Goal: Task Accomplishment & Management: Manage account settings

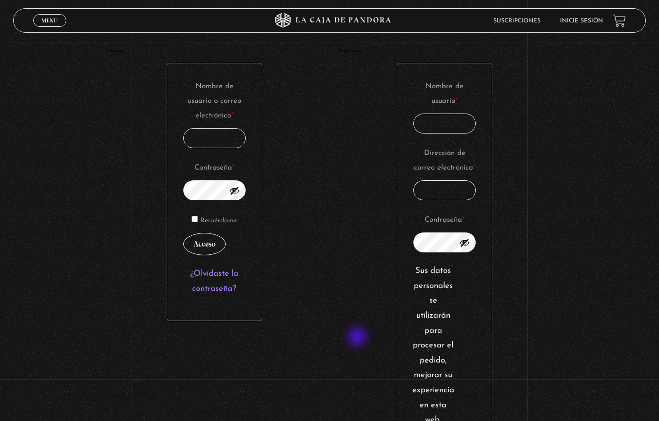
scroll to position [123, 0]
type input "byron0803@gmail.com"
click at [434, 121] on input "Nombre de usuario * Obligatorio" at bounding box center [444, 124] width 62 height 20
type input "balva"
click at [438, 201] on input "Dirección de correo electrónico * Obligatorio" at bounding box center [444, 191] width 62 height 20
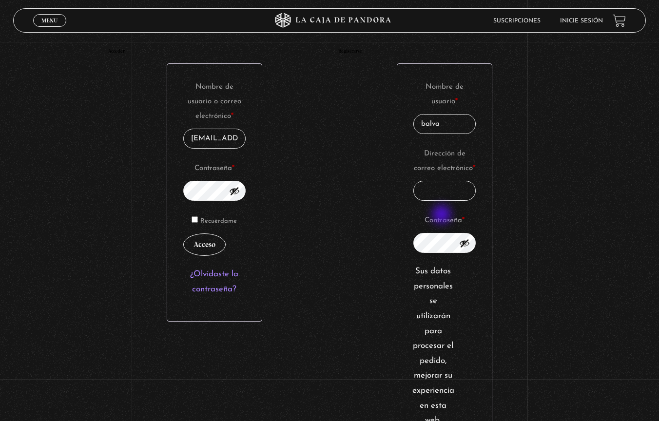
type input "byron0803@gmail.com"
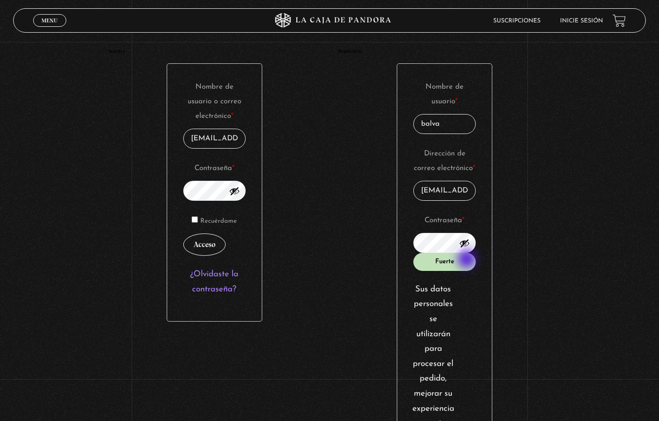
click at [468, 248] on button "Mostrar contraseña" at bounding box center [464, 243] width 11 height 11
click at [467, 248] on button "Ocultar contraseña" at bounding box center [464, 243] width 11 height 11
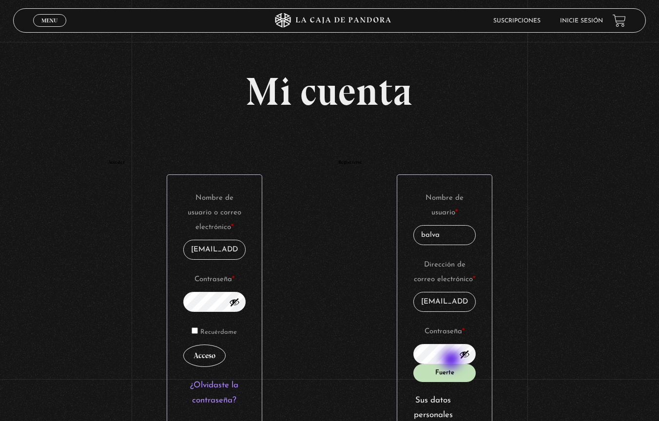
scroll to position [19, 0]
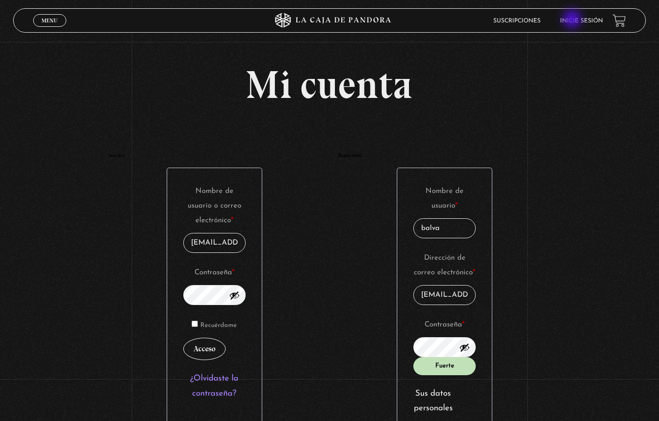
click at [573, 20] on link "Inicie sesión" at bounding box center [581, 21] width 43 height 6
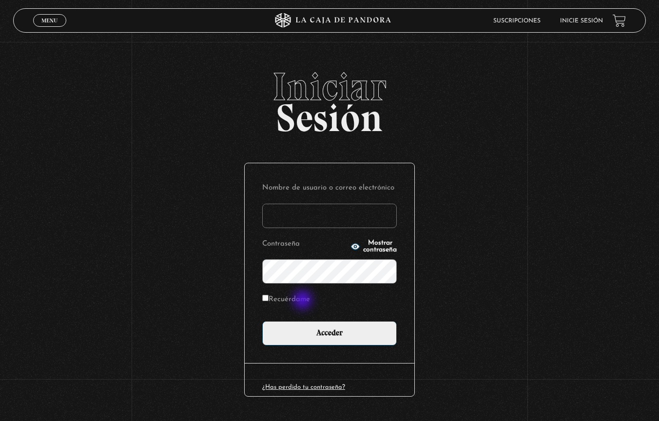
type input "byron0803@gmail.com"
click at [304, 300] on label "Recuérdame" at bounding box center [286, 299] width 48 height 15
click at [268, 300] on input "Recuérdame" at bounding box center [265, 298] width 6 height 6
checkbox input "true"
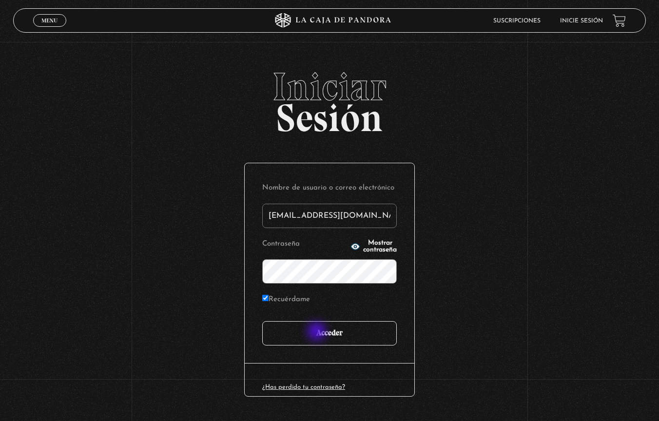
click at [319, 328] on input "Acceder" at bounding box center [329, 333] width 134 height 24
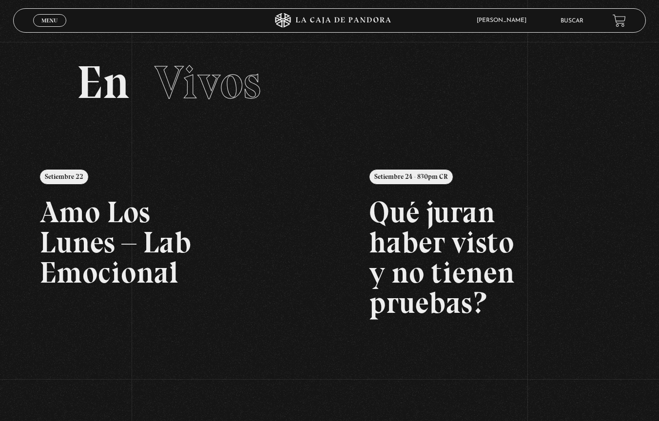
scroll to position [17, 0]
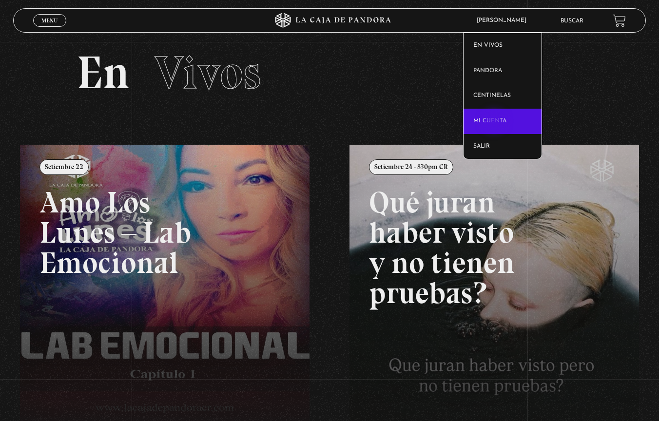
click at [495, 122] on link "Mi cuenta" at bounding box center [502, 121] width 78 height 25
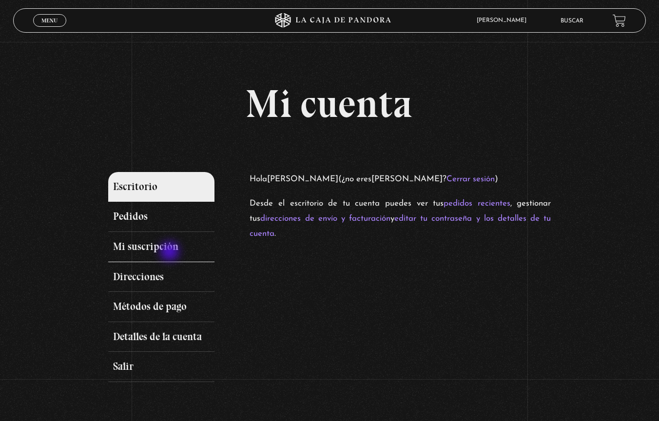
click at [171, 252] on link "Mi suscripción" at bounding box center [161, 247] width 106 height 30
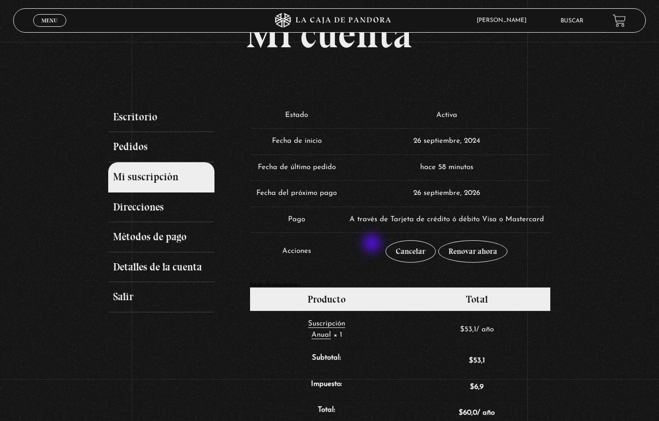
scroll to position [73, 0]
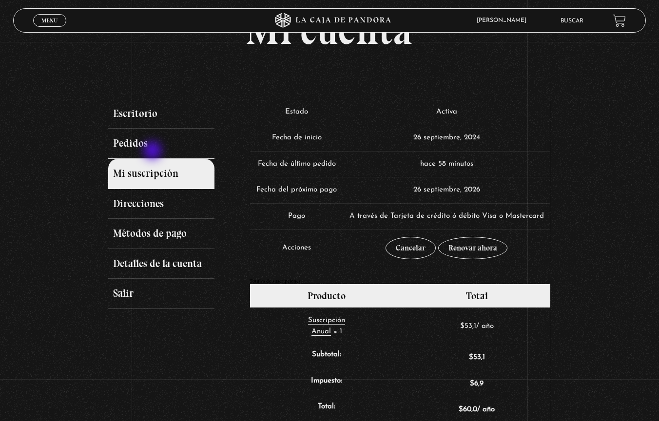
click at [153, 152] on link "Pedidos" at bounding box center [161, 144] width 106 height 30
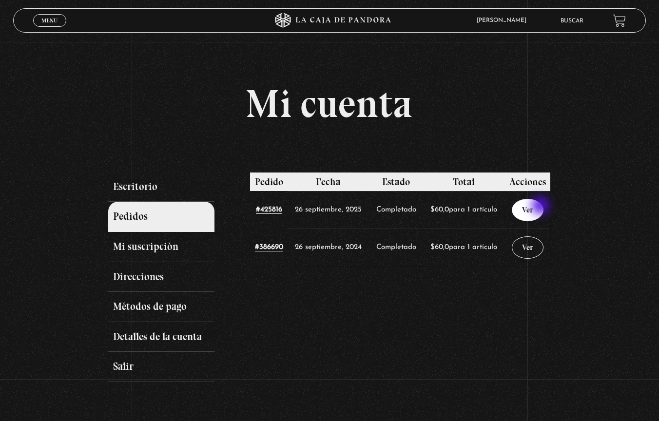
click at [541, 207] on link "Ver" at bounding box center [528, 210] width 32 height 22
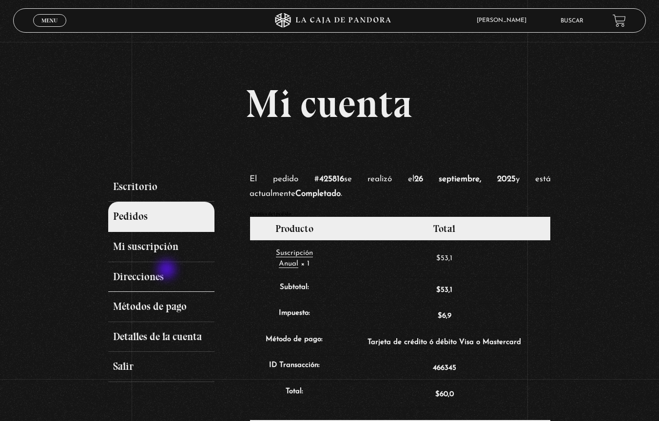
click at [168, 270] on link "Direcciones" at bounding box center [161, 277] width 106 height 30
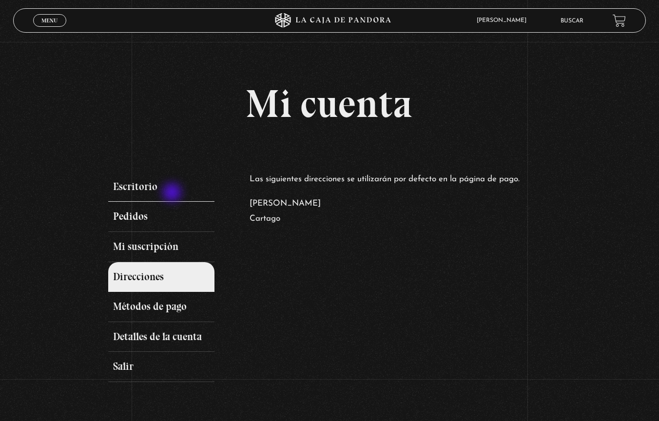
click at [173, 193] on link "Escritorio" at bounding box center [161, 187] width 106 height 30
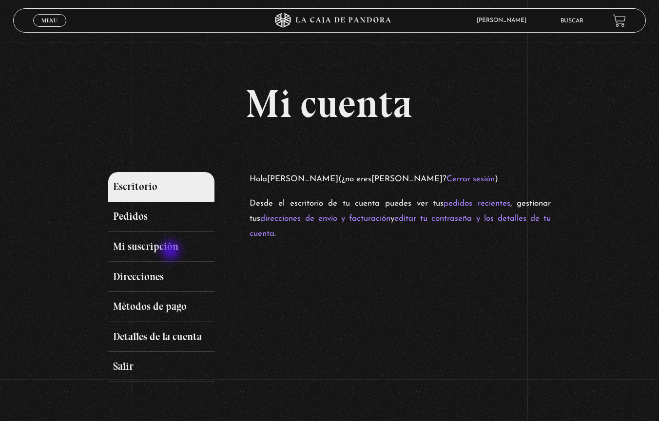
click at [172, 251] on link "Mi suscripción" at bounding box center [161, 247] width 106 height 30
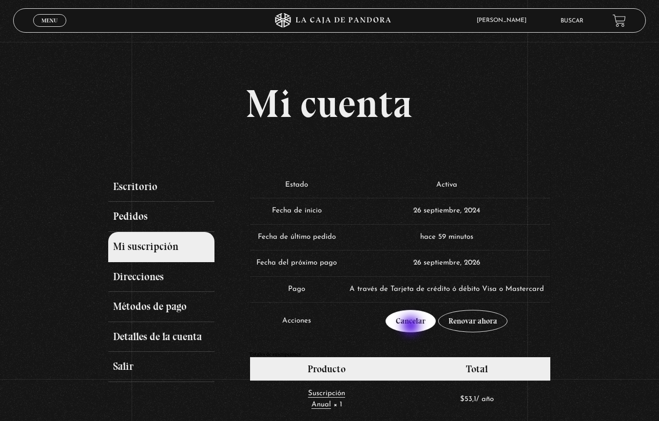
click at [412, 326] on link "Cancelar" at bounding box center [410, 321] width 50 height 22
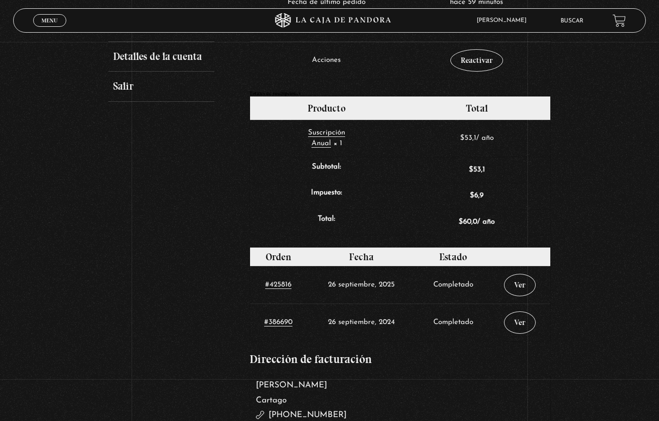
scroll to position [289, 0]
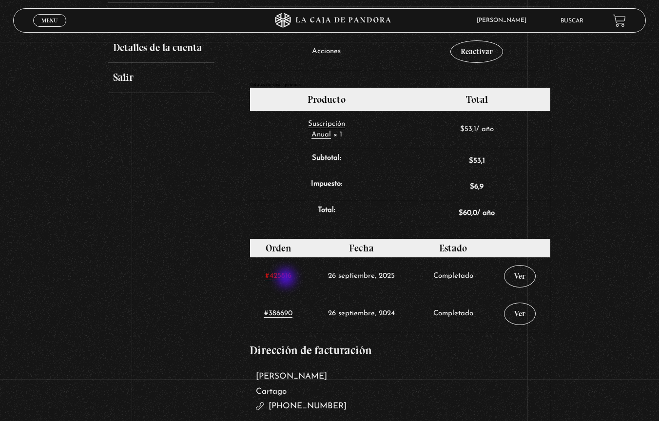
click at [287, 279] on link "#425816" at bounding box center [278, 276] width 26 height 8
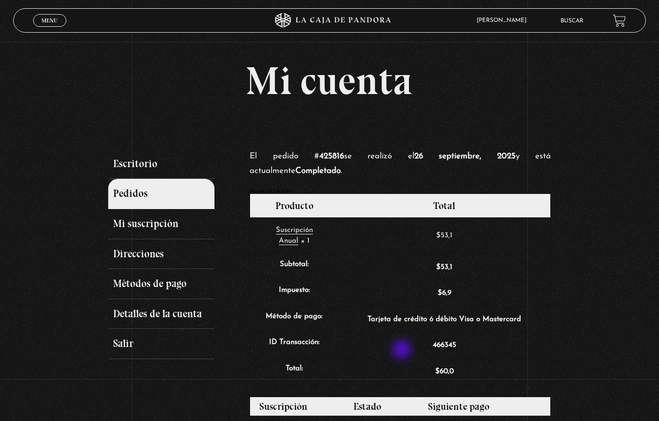
scroll to position [21, 0]
